Goal: Register for event/course

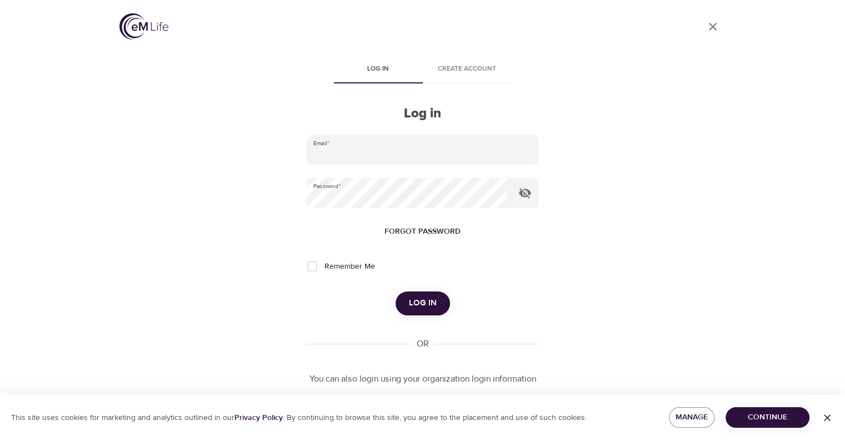
type input "[PERSON_NAME][EMAIL_ADDRESS][PERSON_NAME][DOMAIN_NAME]"
click at [431, 299] on span "Log in" at bounding box center [423, 303] width 28 height 14
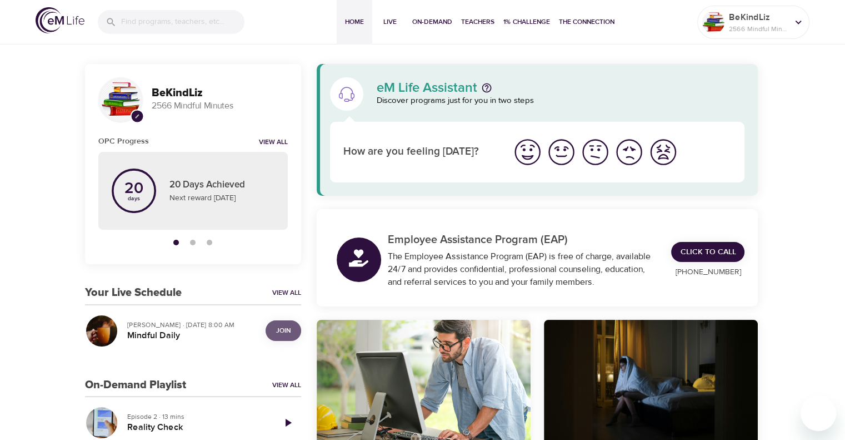
click at [285, 335] on span "Join" at bounding box center [283, 331] width 14 height 12
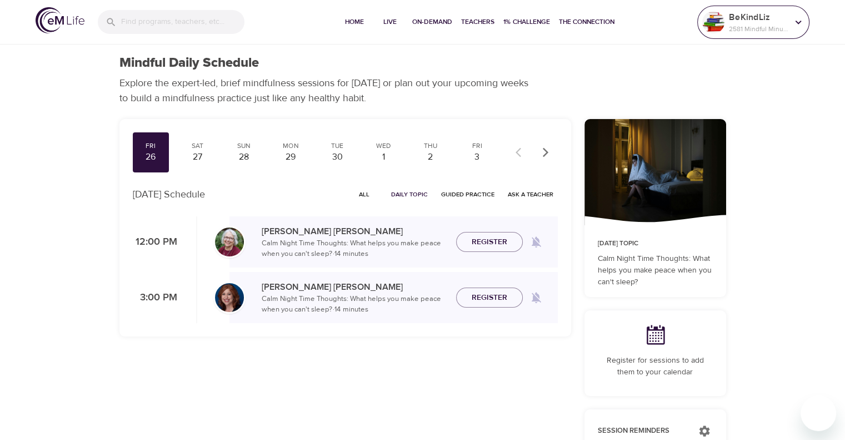
click at [736, 14] on p "BeKindLiz" at bounding box center [758, 17] width 59 height 13
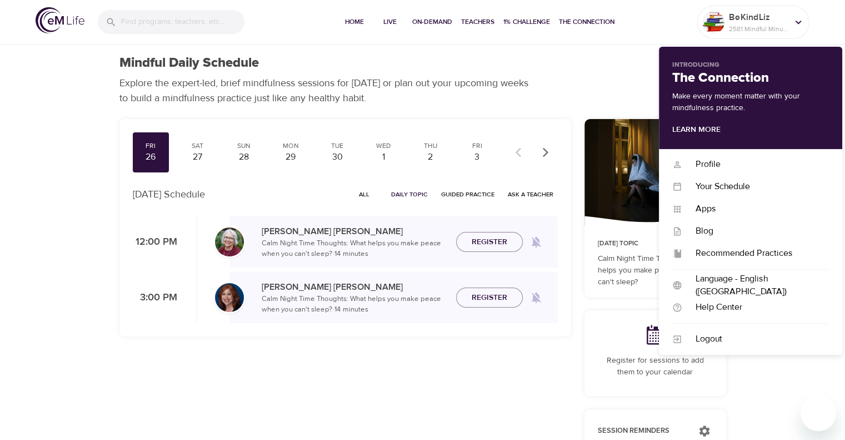
click at [414, 397] on div "Fri 26 Sat 27 Sun 28 Mon 29 Tue 30 Wed 1 Thu 2 Fri 3 Sat 4 Sun 5 Mon 6 Tue 7 We…" at bounding box center [345, 425] width 465 height 627
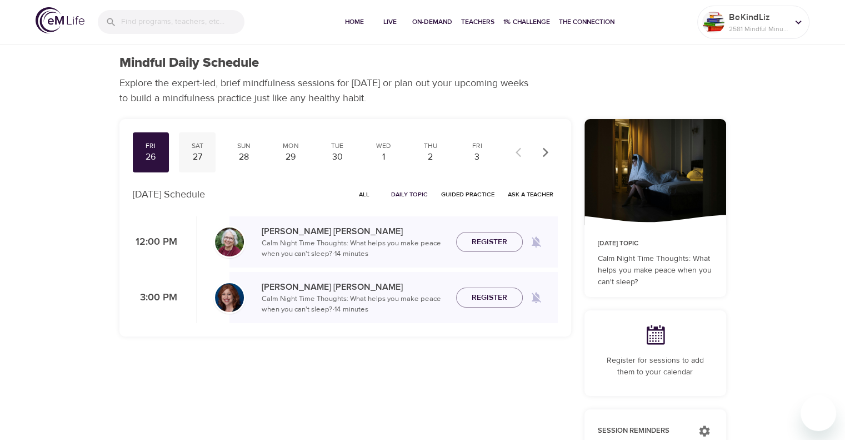
click at [198, 150] on div "Sat" at bounding box center [197, 145] width 28 height 9
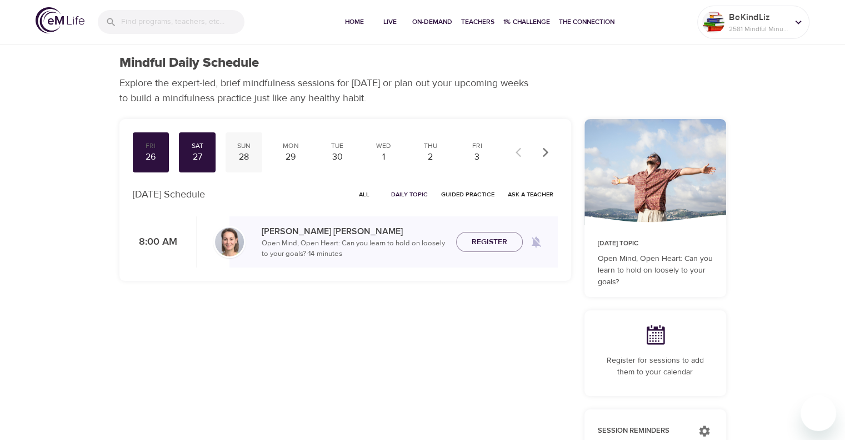
click at [247, 151] on div "28" at bounding box center [244, 157] width 28 height 13
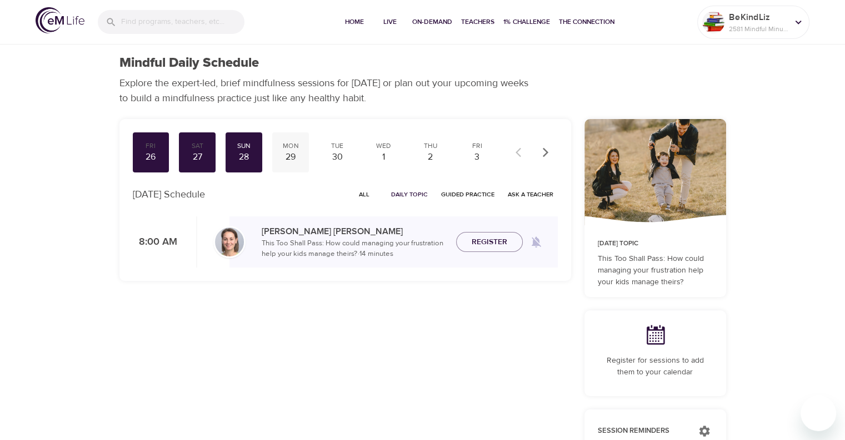
click at [287, 145] on div "Mon" at bounding box center [291, 145] width 28 height 9
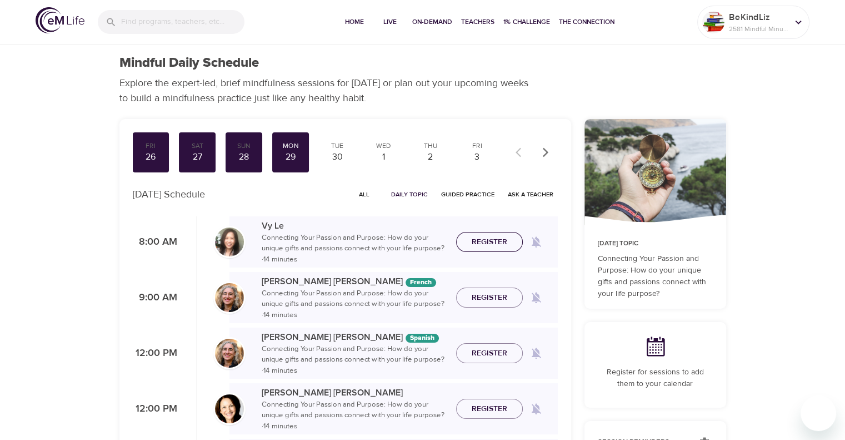
click at [497, 243] on span "Register" at bounding box center [490, 242] width 36 height 14
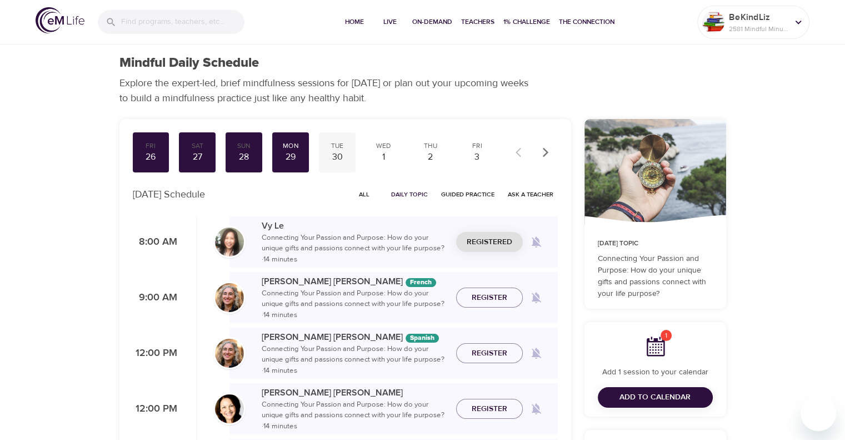
click at [340, 155] on div "30" at bounding box center [337, 157] width 28 height 13
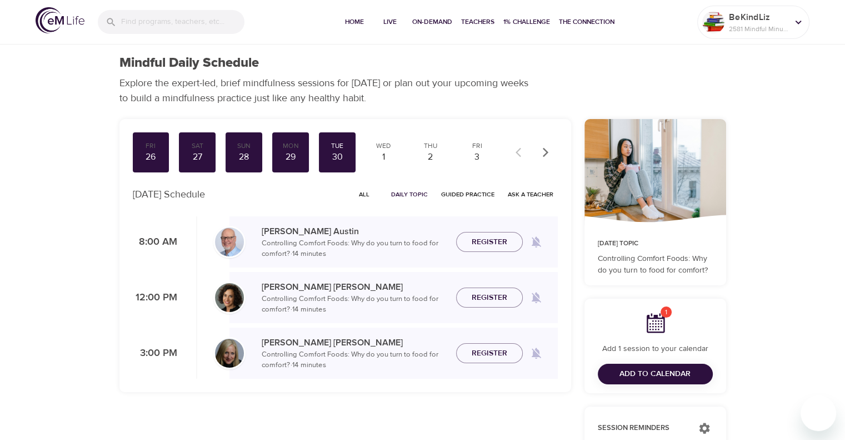
click at [497, 242] on span "Register" at bounding box center [490, 242] width 36 height 14
click at [383, 153] on div "1" at bounding box center [384, 157] width 28 height 13
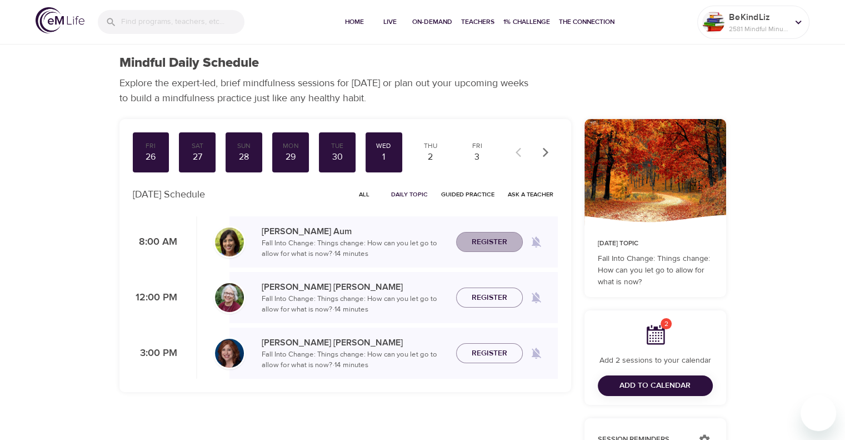
click at [494, 240] on span "Register" at bounding box center [490, 242] width 36 height 14
click at [434, 153] on div "2" at bounding box center [431, 157] width 28 height 13
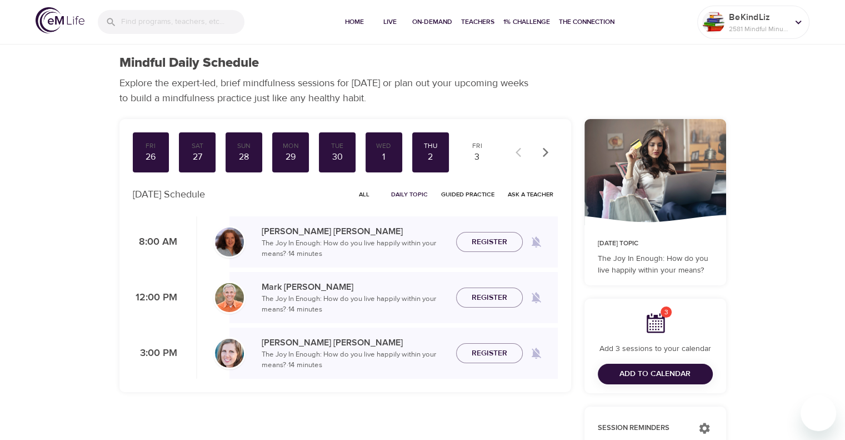
click at [493, 245] on span "Register" at bounding box center [490, 242] width 36 height 14
click at [470, 154] on div "3" at bounding box center [478, 157] width 28 height 13
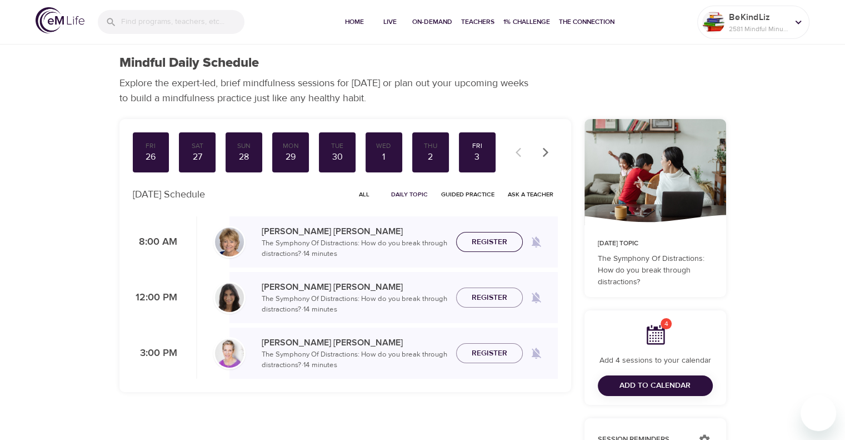
click at [489, 240] on span "Register" at bounding box center [490, 242] width 36 height 14
click at [673, 387] on span "Add to Calendar" at bounding box center [655, 385] width 71 height 14
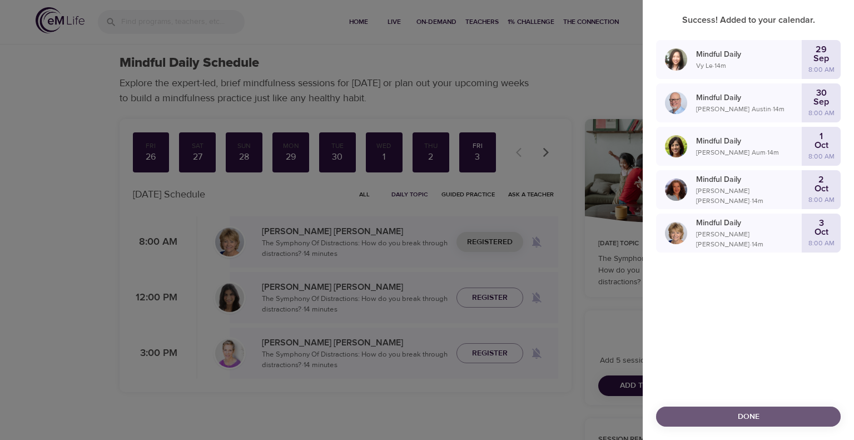
click at [807, 415] on span "Done" at bounding box center [748, 417] width 167 height 14
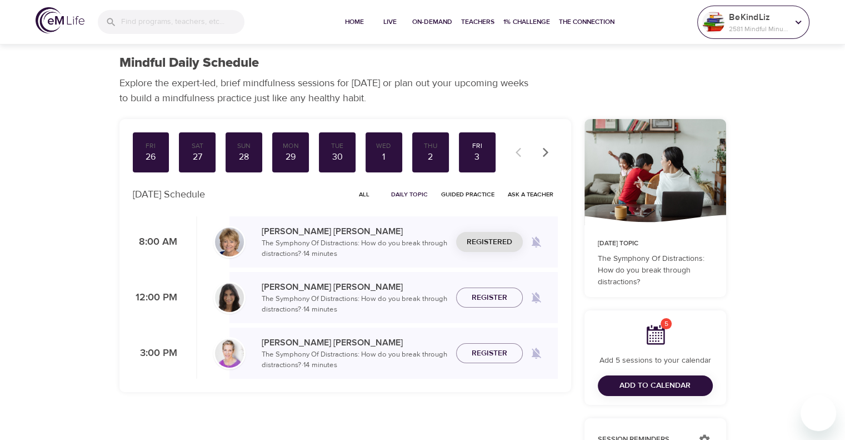
click at [742, 19] on p "BeKindLiz" at bounding box center [758, 17] width 59 height 13
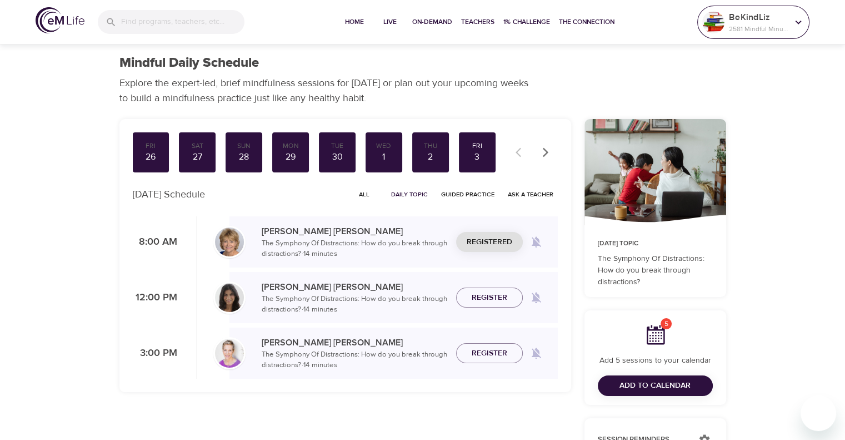
click at [752, 33] on p "2581 Mindful Minutes" at bounding box center [758, 29] width 59 height 10
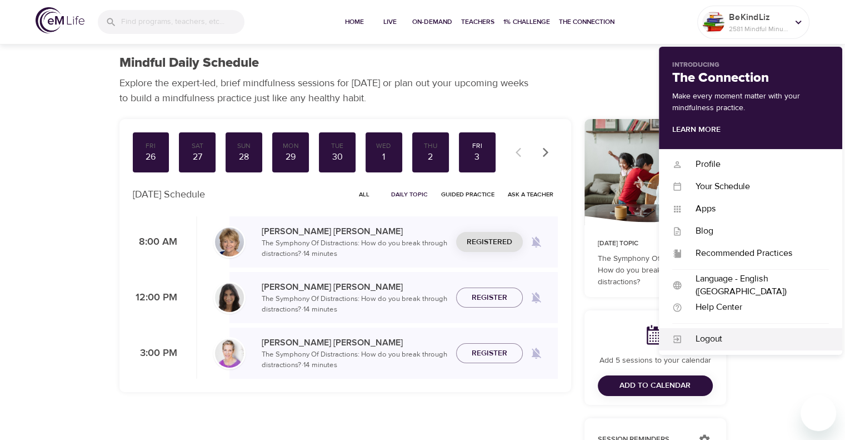
click at [738, 333] on div "Logout" at bounding box center [756, 338] width 147 height 13
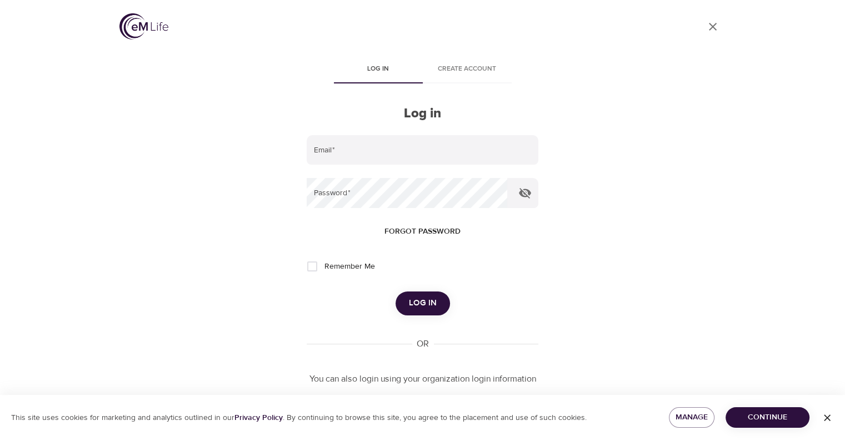
type input "[PERSON_NAME][EMAIL_ADDRESS][PERSON_NAME][DOMAIN_NAME]"
